Goal: Task Accomplishment & Management: Manage account settings

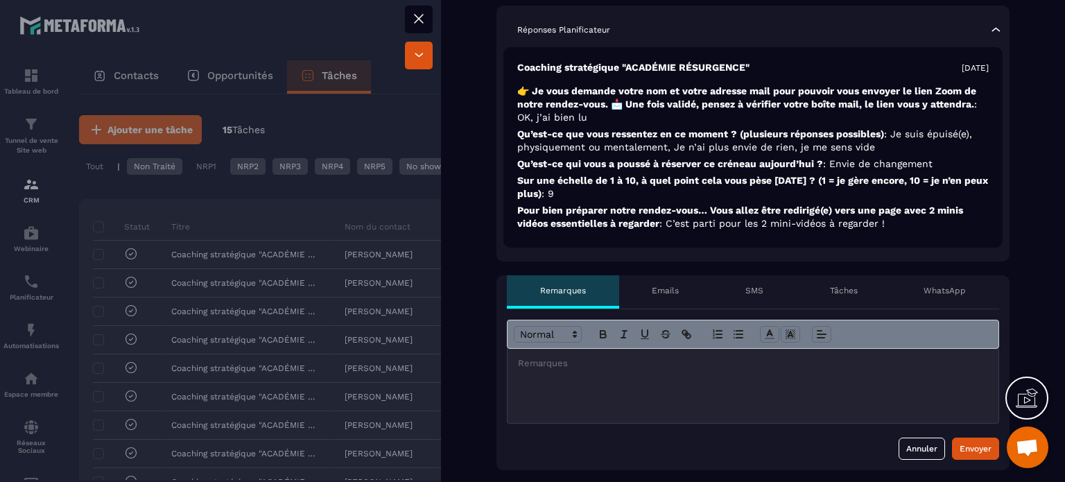
scroll to position [694, 0]
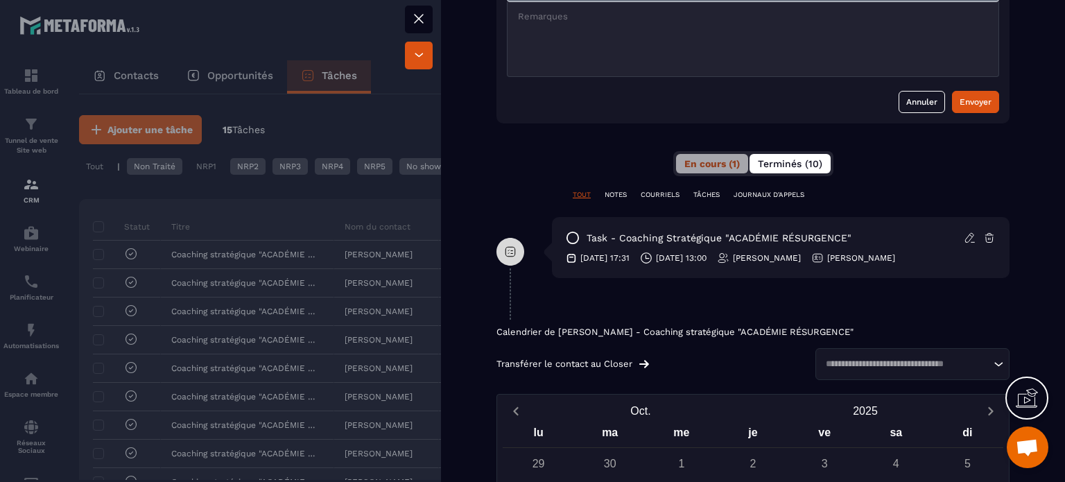
click at [776, 158] on span "Terminés (10)" at bounding box center [790, 163] width 65 height 11
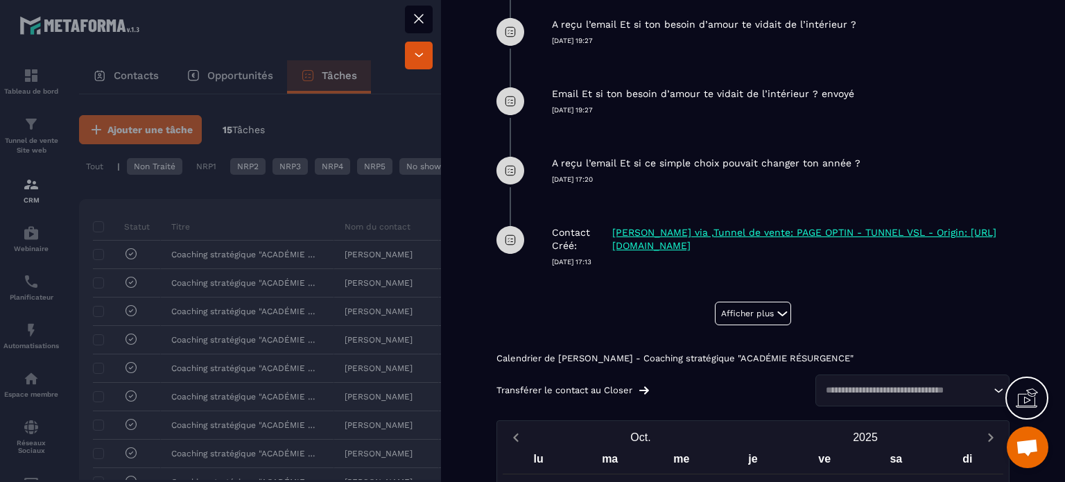
scroll to position [971, 0]
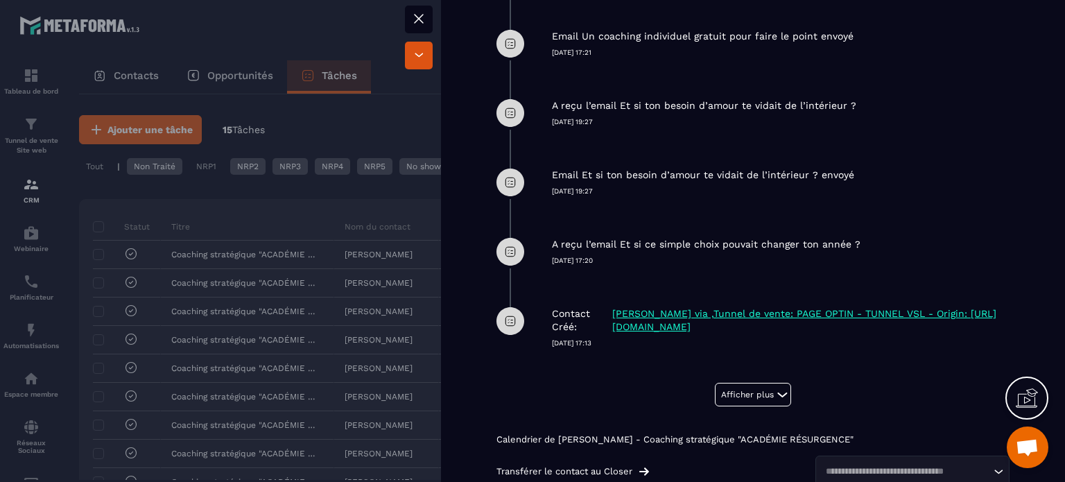
click at [510, 238] on icon at bounding box center [511, 252] width 28 height 28
click at [734, 383] on button "Afficher plus" at bounding box center [753, 395] width 76 height 24
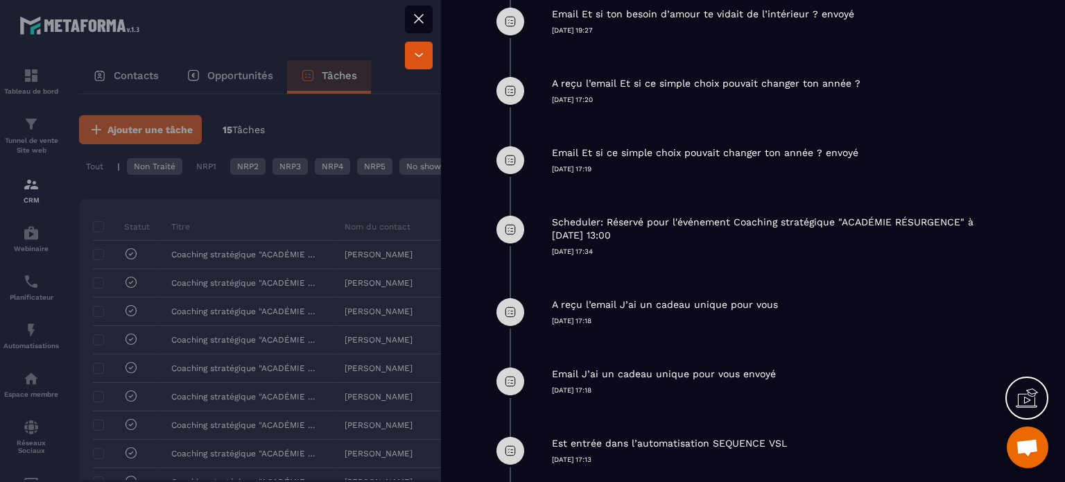
scroll to position [1110, 0]
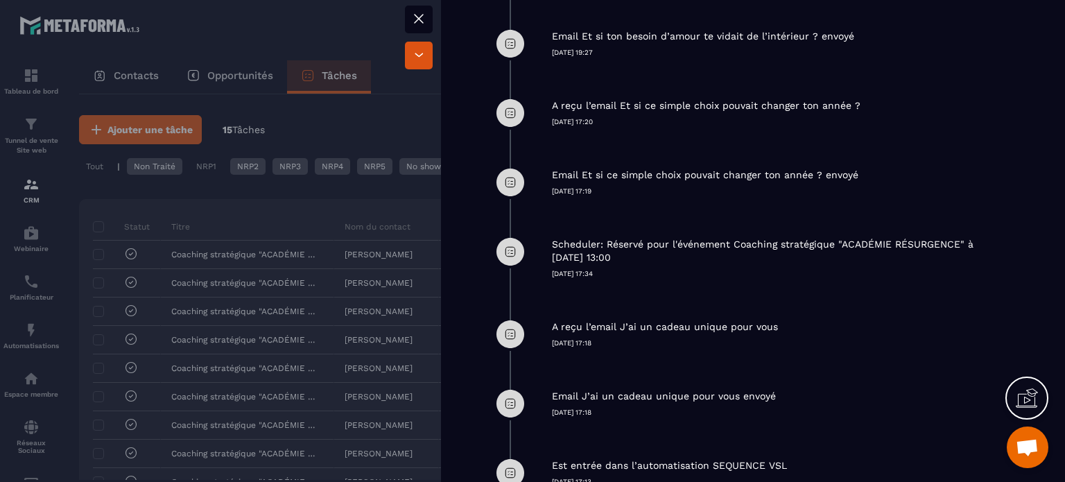
click at [417, 15] on icon at bounding box center [419, 18] width 17 height 17
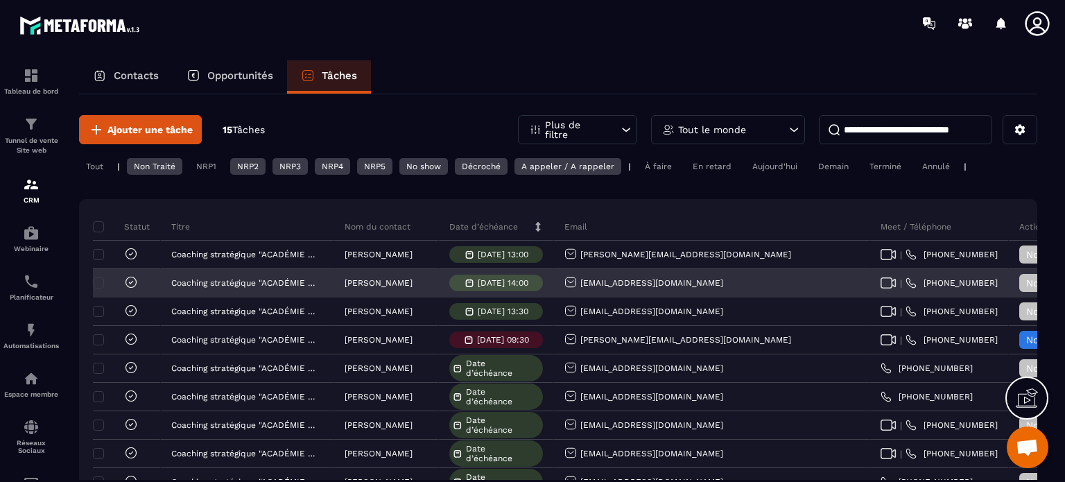
scroll to position [139, 0]
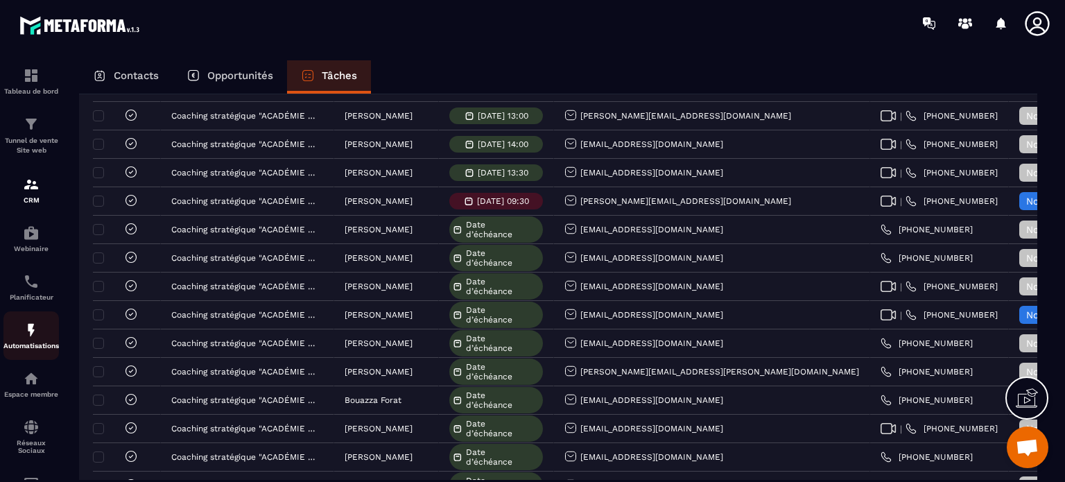
click at [28, 329] on img at bounding box center [31, 330] width 17 height 17
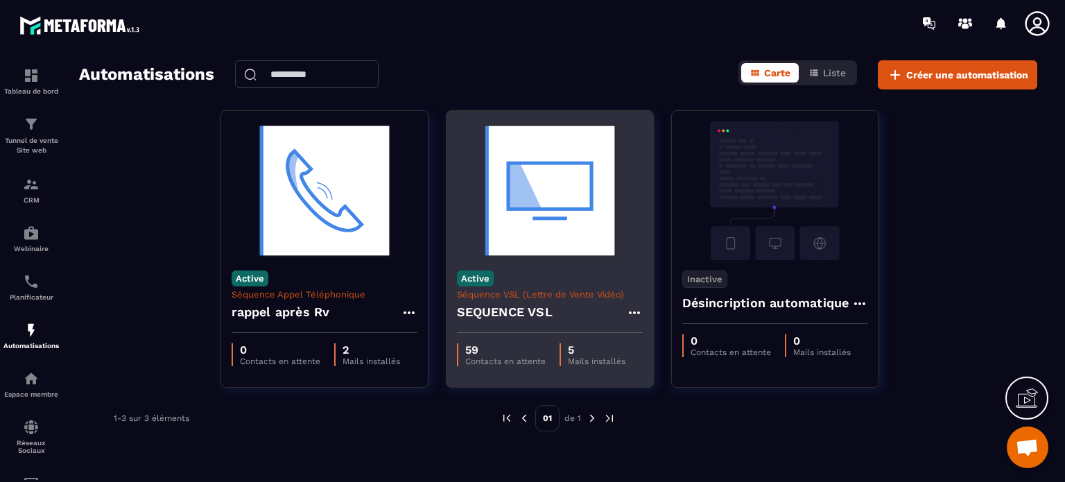
click at [552, 177] on img at bounding box center [550, 190] width 186 height 139
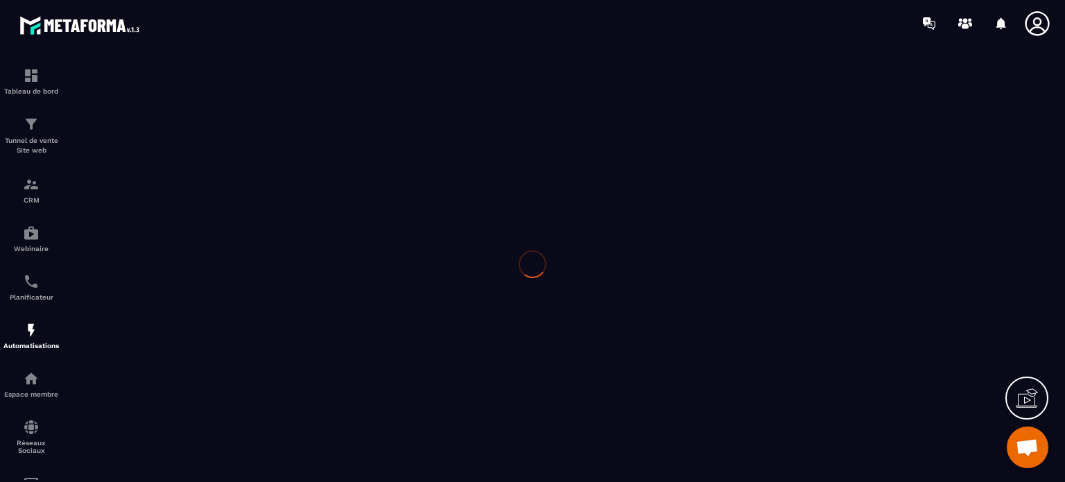
type input "**********"
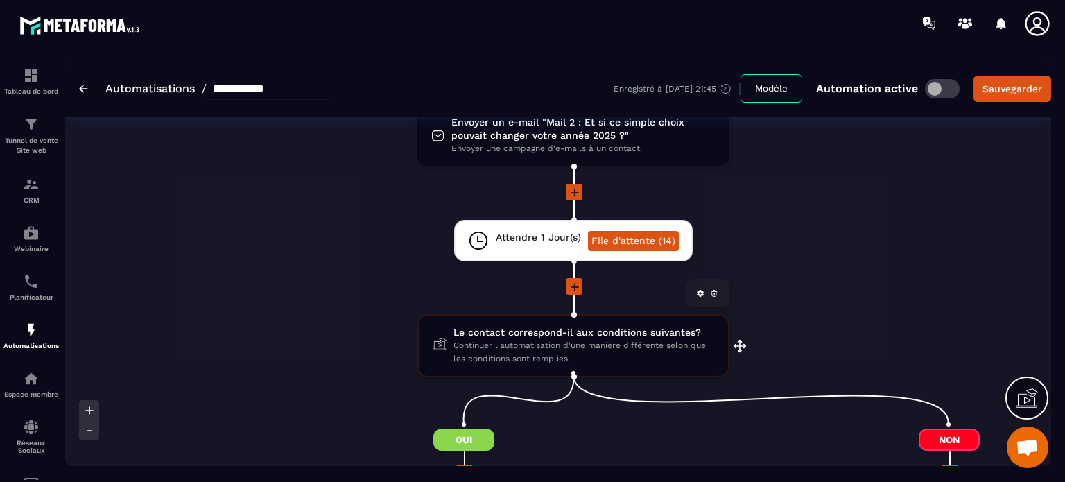
scroll to position [694, 0]
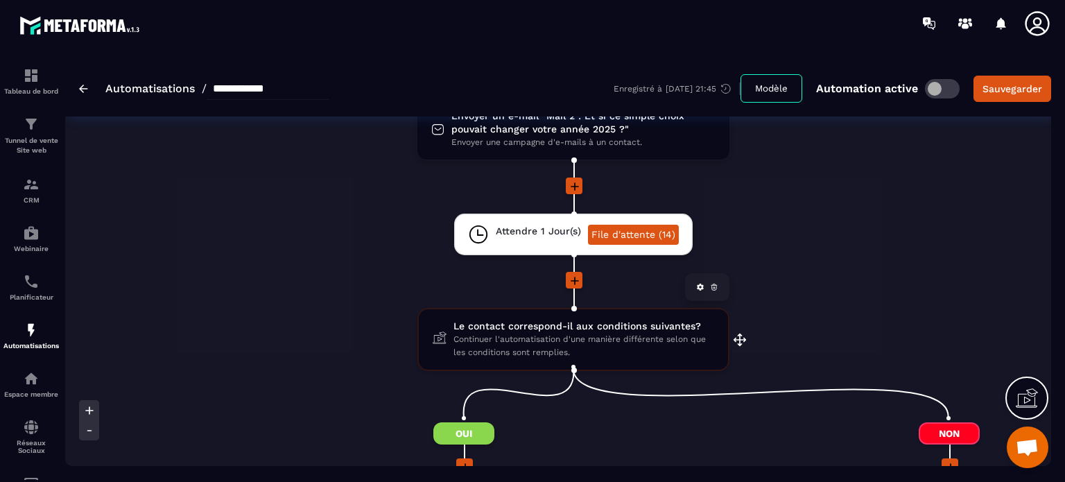
click at [535, 322] on span "Le contact correspond-il aux conditions suivantes?" at bounding box center [584, 326] width 261 height 13
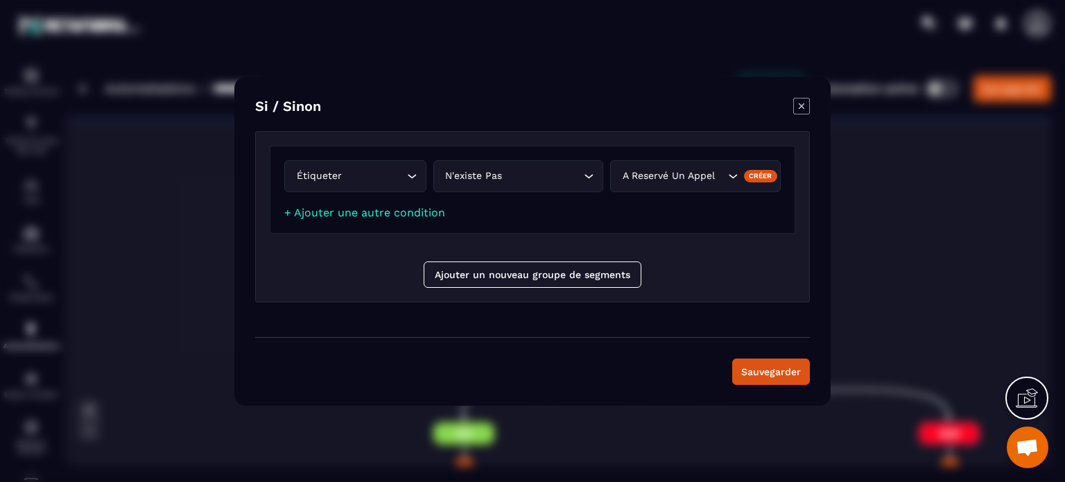
click at [802, 108] on icon "Modal window" at bounding box center [802, 106] width 6 height 6
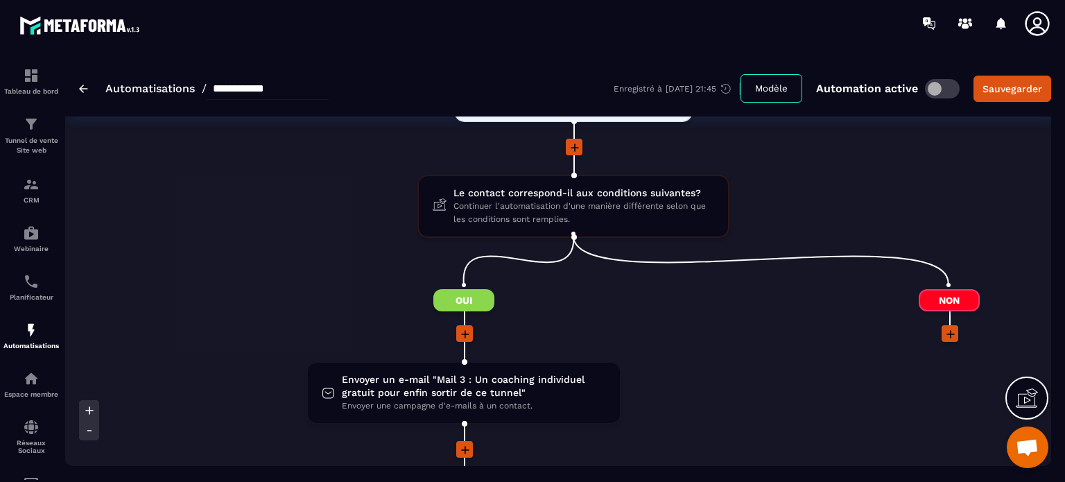
scroll to position [832, 0]
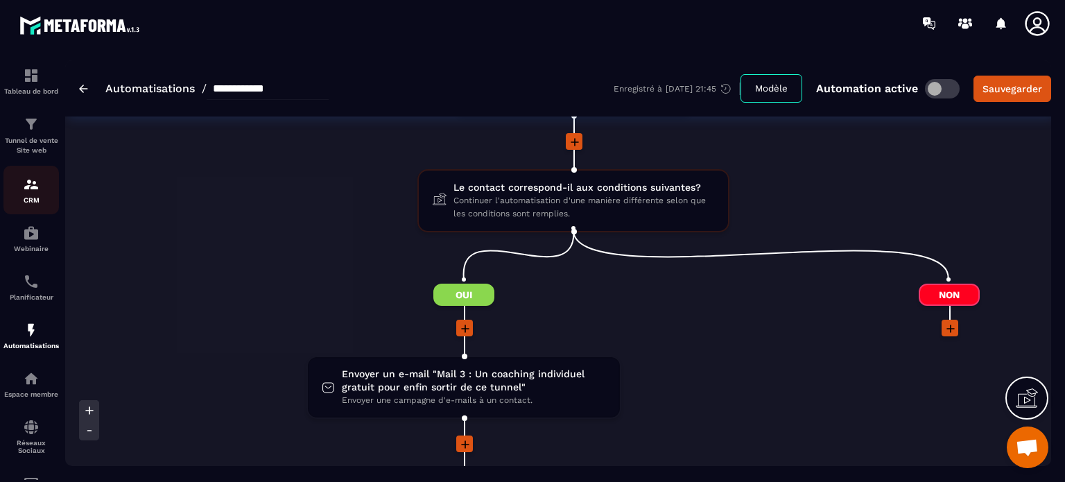
click at [33, 186] on img at bounding box center [31, 184] width 17 height 17
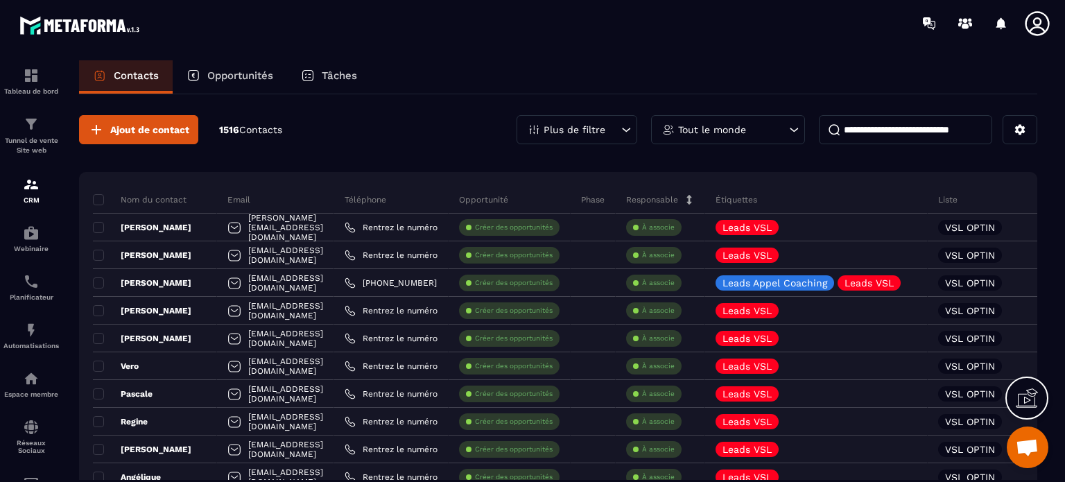
click at [336, 78] on p "Tâches" at bounding box center [339, 75] width 35 height 12
